Goal: Task Accomplishment & Management: Manage account settings

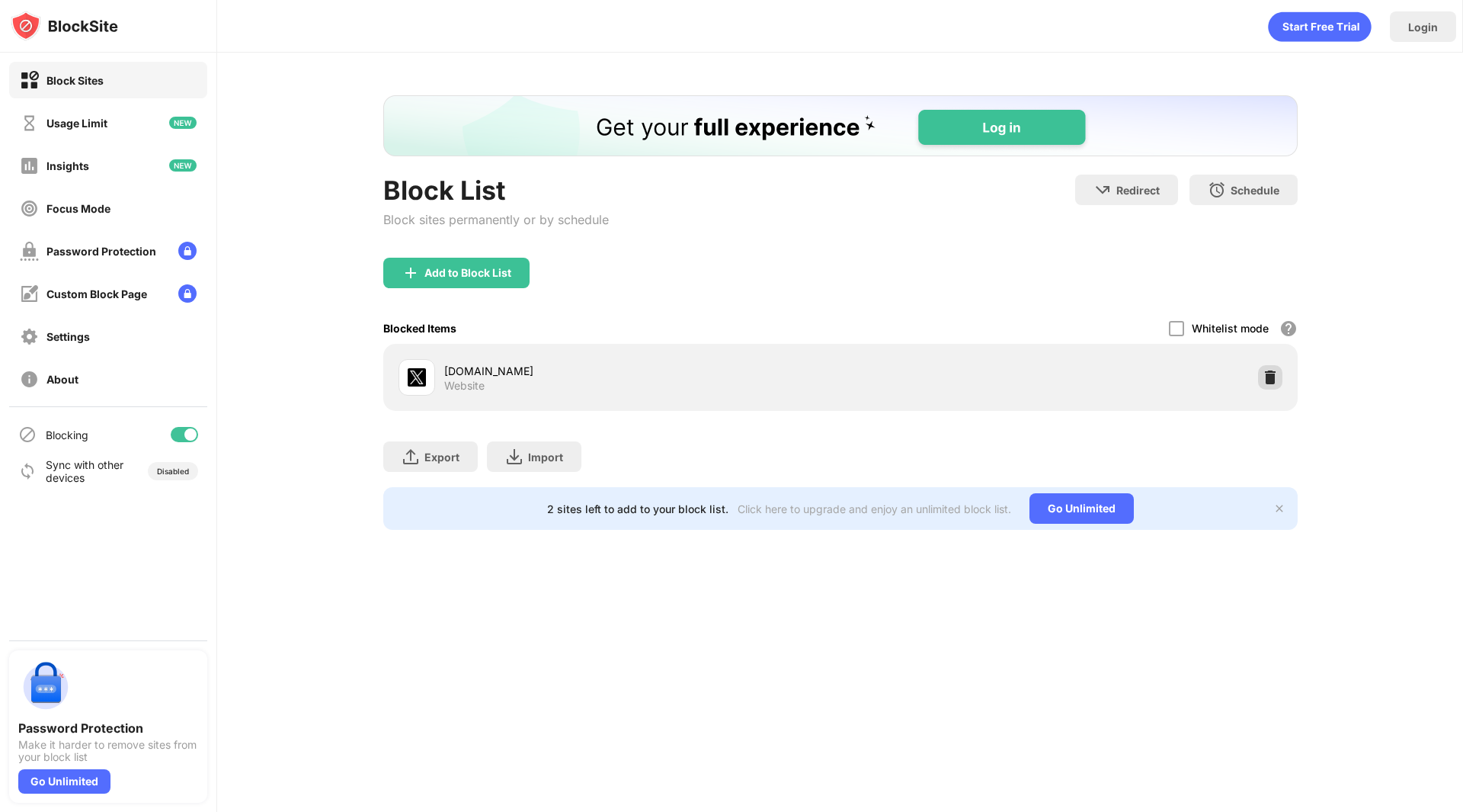
click at [1269, 378] on img at bounding box center [1271, 378] width 16 height 16
